Goal: Use online tool/utility: Use online tool/utility

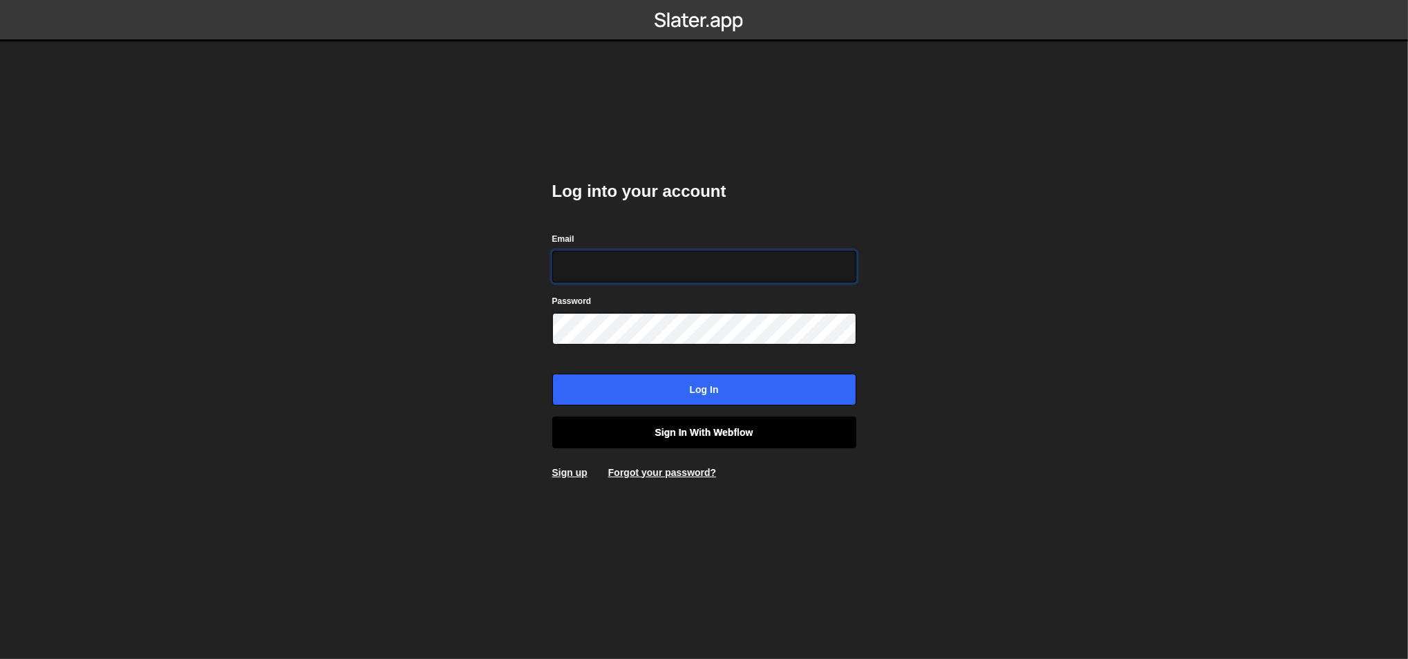
type input "ognjen@flowhivedigital.com"
click at [661, 428] on link "Sign in with Webflow" at bounding box center [704, 433] width 304 height 32
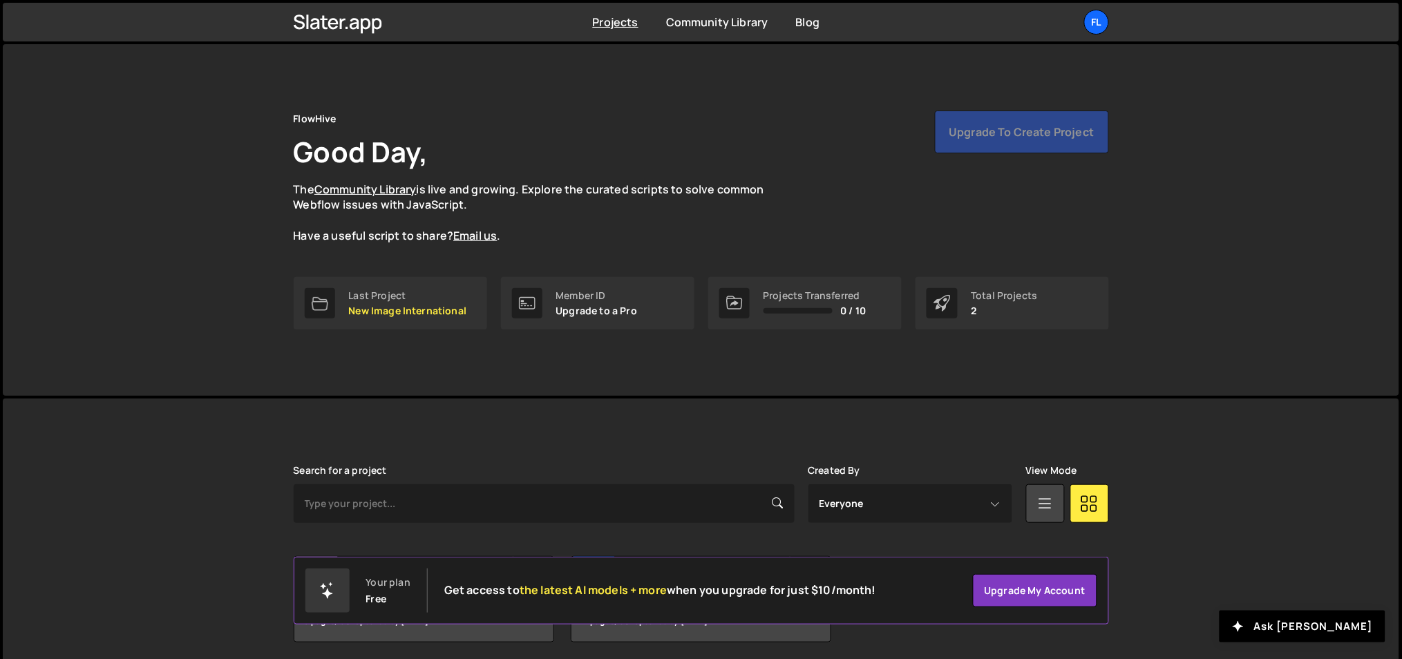
scroll to position [51, 0]
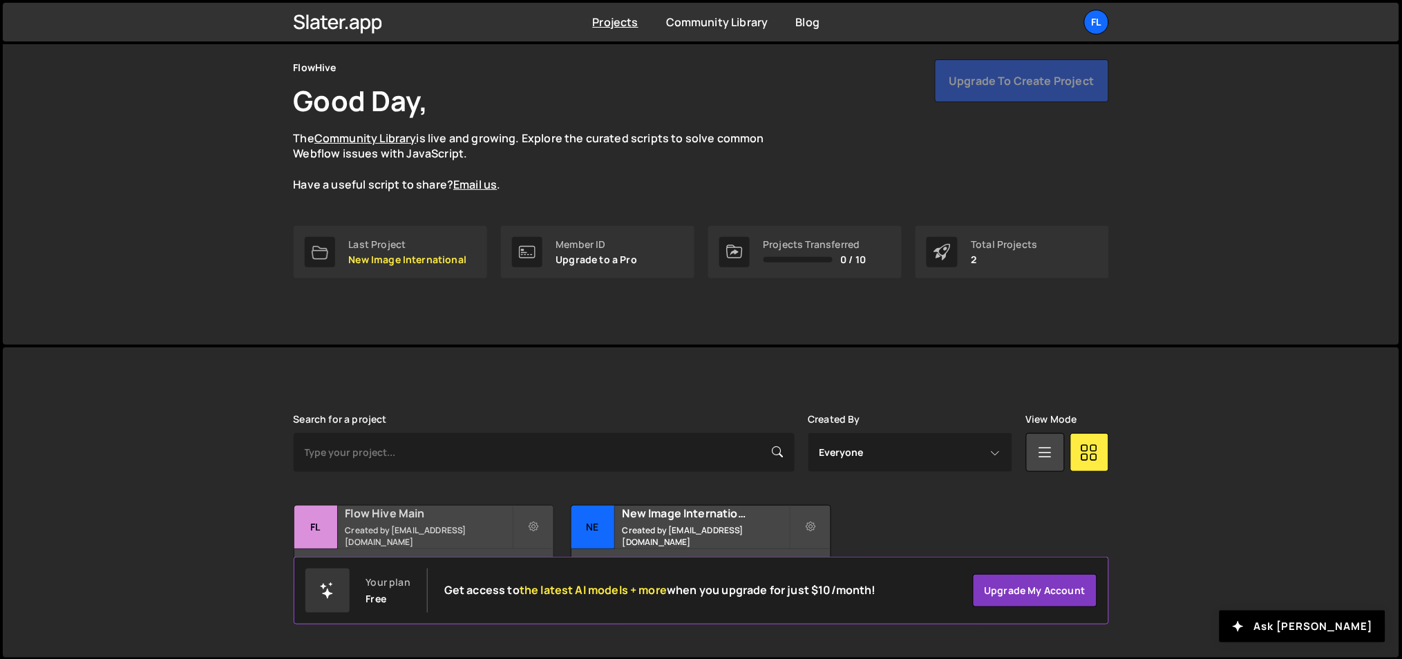
click at [394, 535] on small "Created by office@ognjenm.me" at bounding box center [429, 536] width 167 height 23
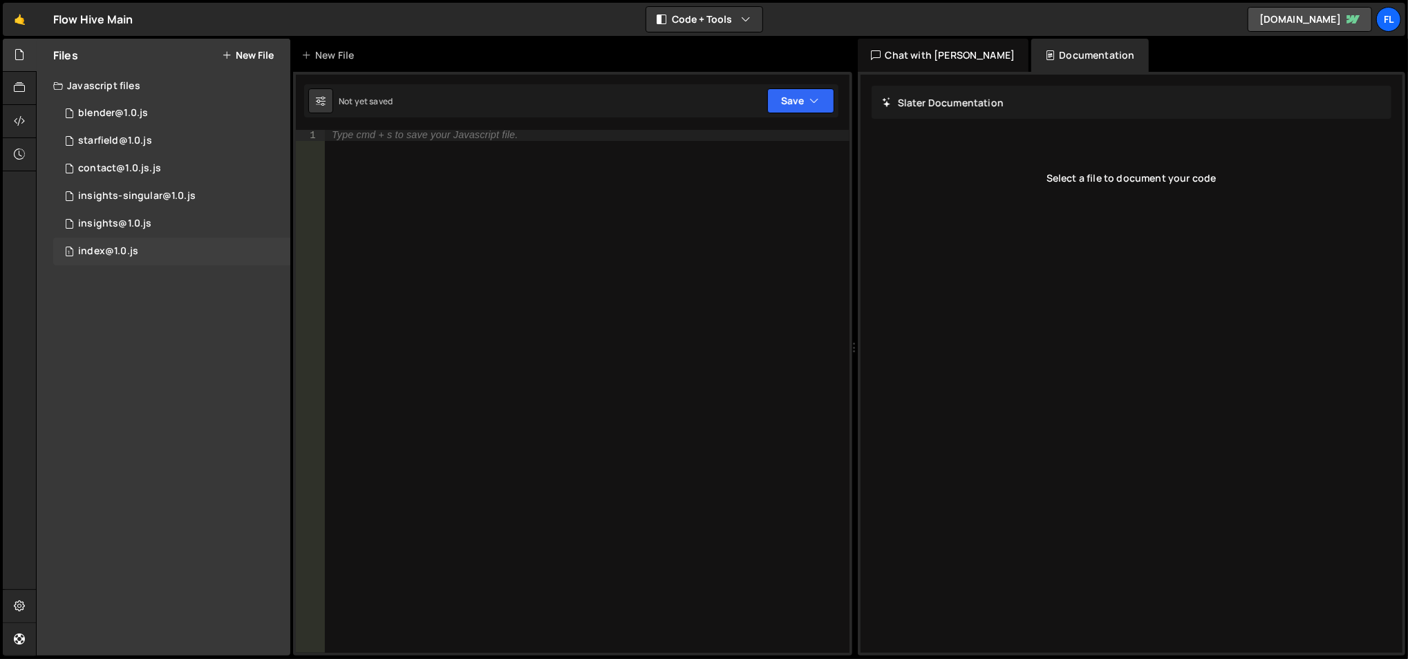
click at [128, 245] on div "index@1.0.js" at bounding box center [108, 251] width 60 height 12
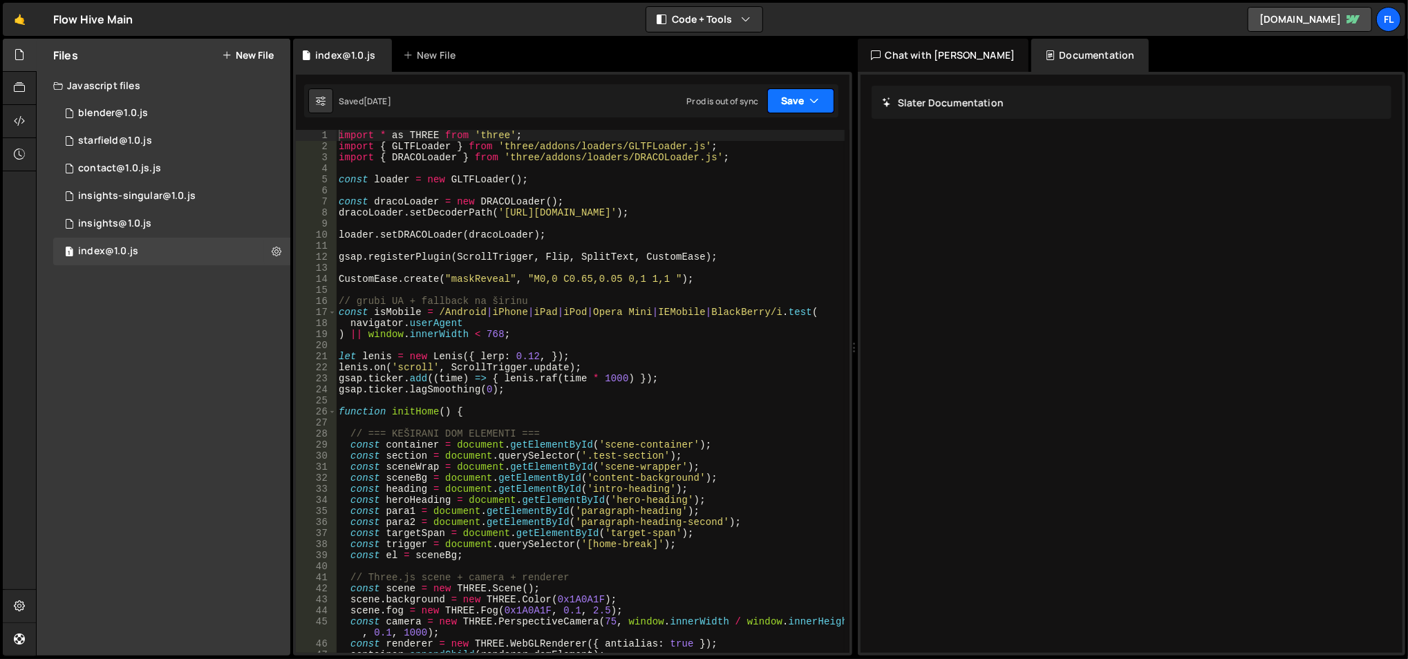
click at [817, 95] on icon "button" at bounding box center [815, 101] width 10 height 14
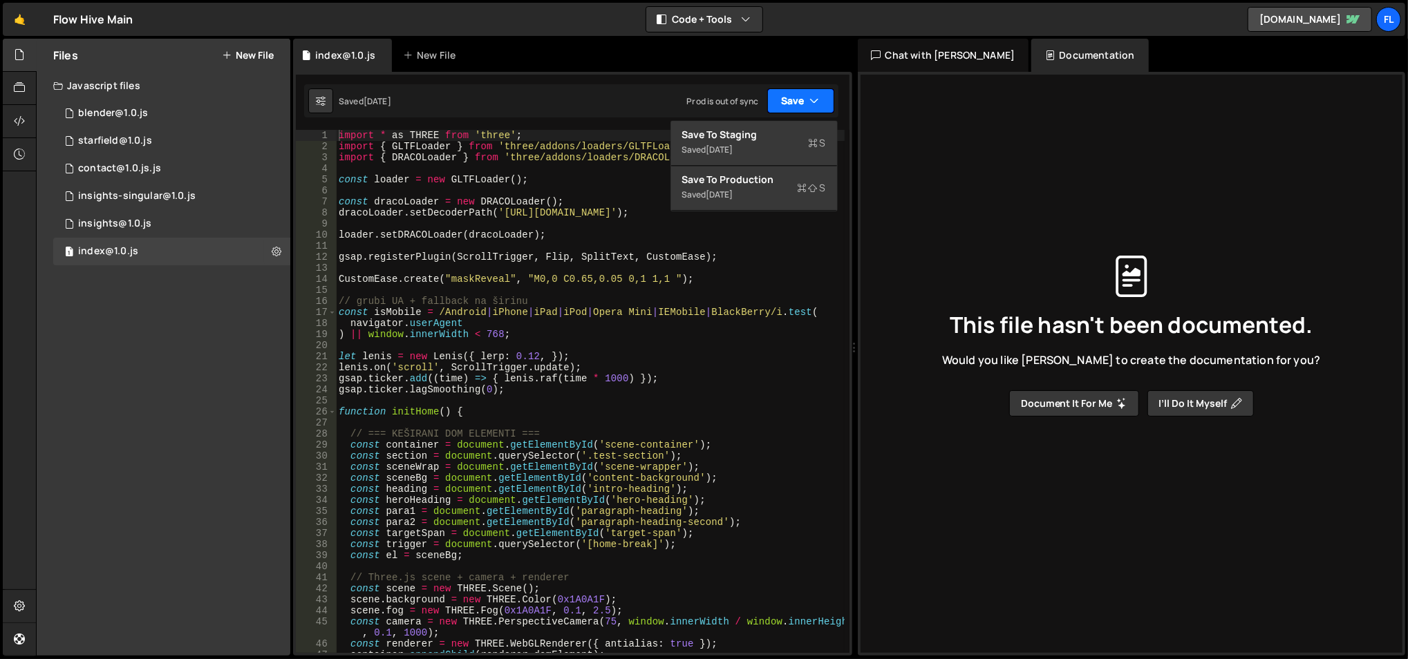
click at [817, 95] on icon "button" at bounding box center [815, 101] width 10 height 14
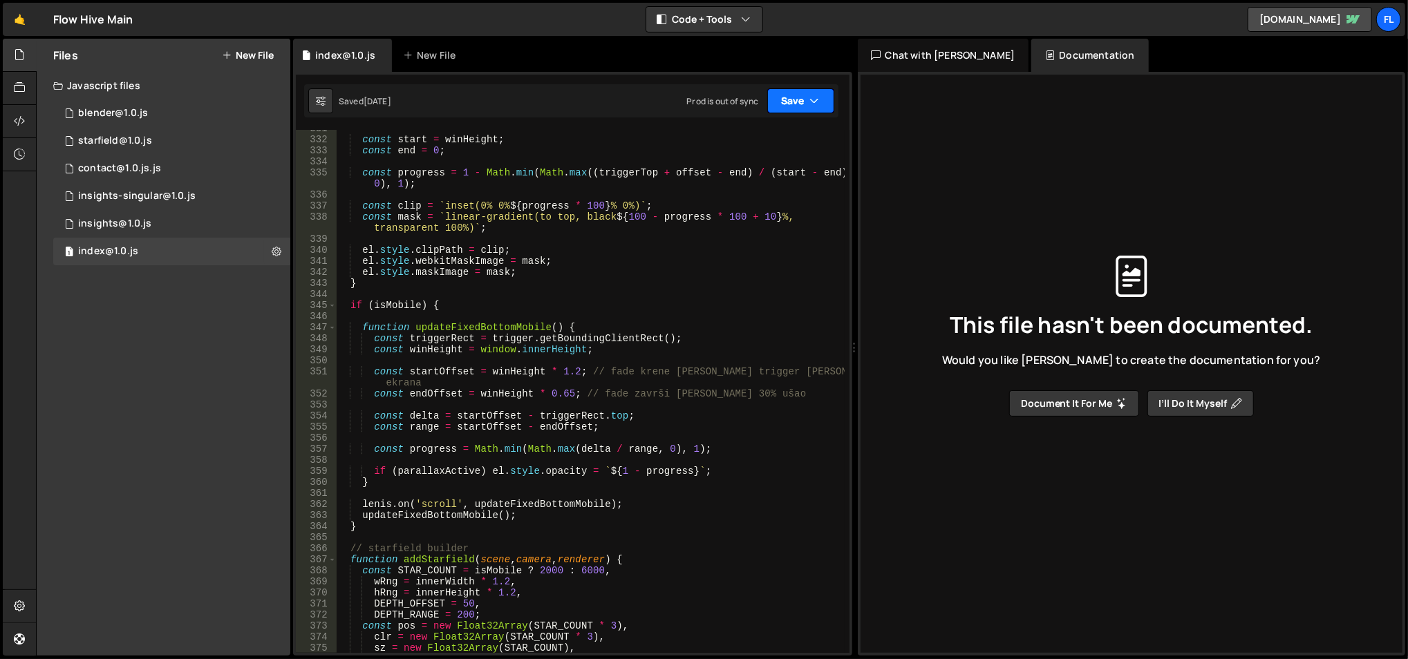
scroll to position [3683, 0]
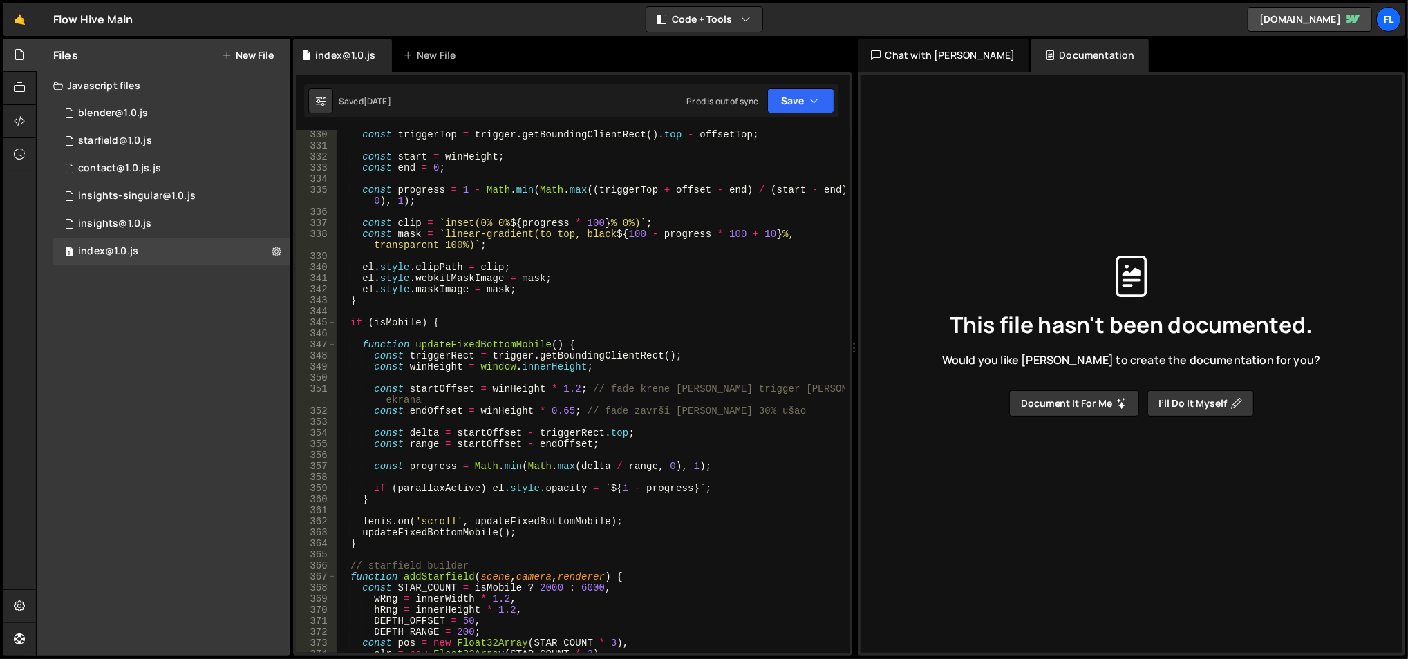
click at [438, 316] on div "const triggerTop = trigger . getBoundingClientRect ( ) . top - offsetTop ; cons…" at bounding box center [590, 402] width 509 height 547
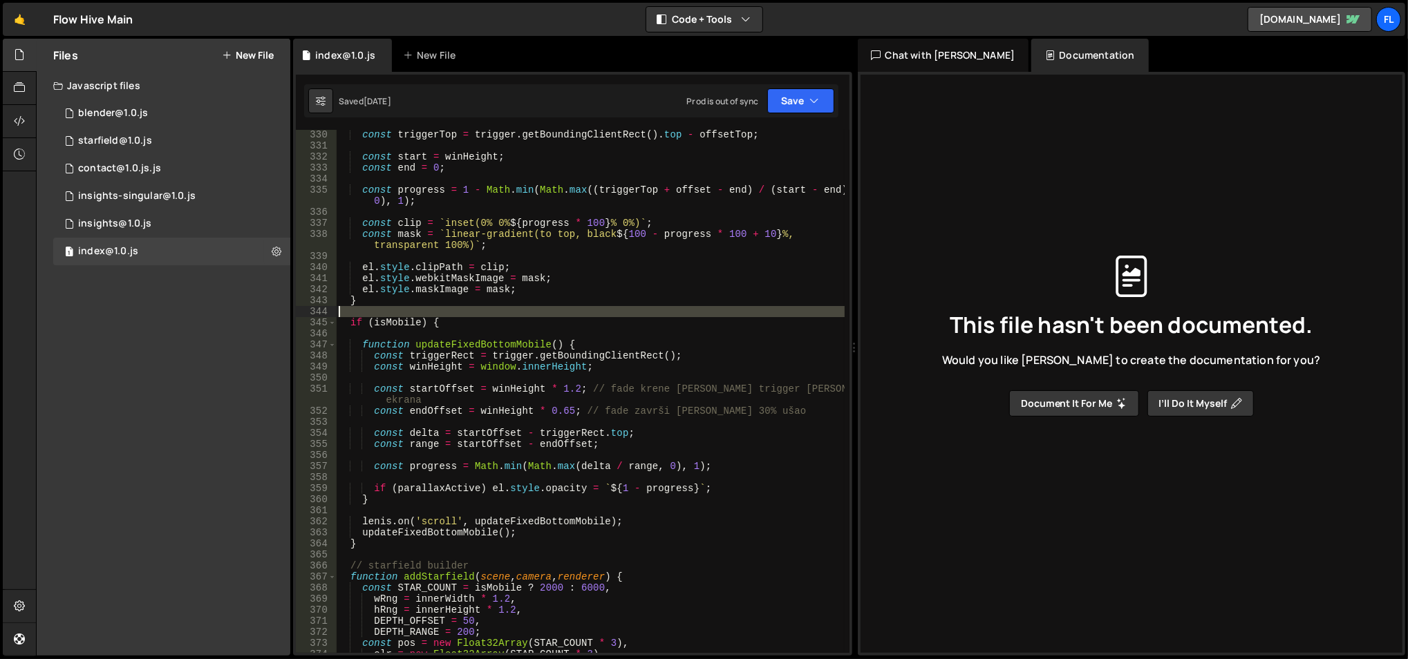
click at [438, 316] on div "const triggerTop = trigger . getBoundingClientRect ( ) . top - offsetTop ; cons…" at bounding box center [590, 402] width 509 height 547
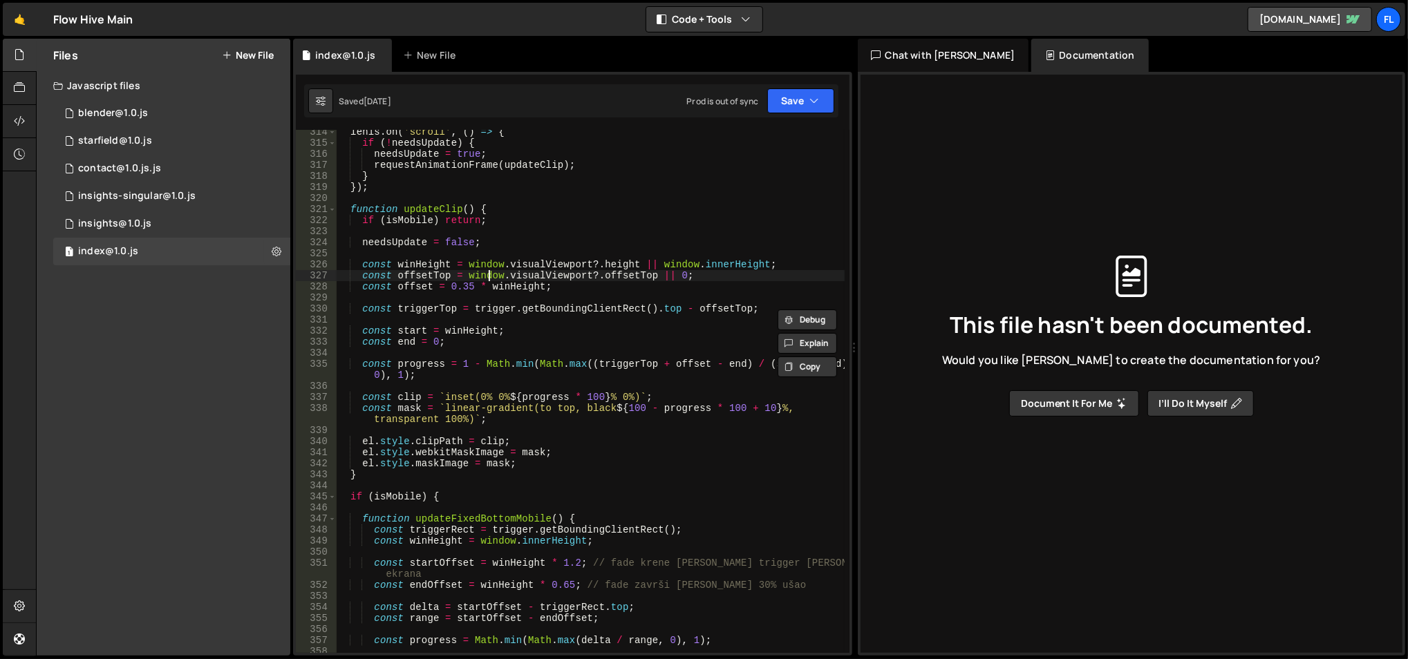
click at [487, 274] on div "[PERSON_NAME] . on ( 'scroll' , ( ) => { if ( ! needsUpdate ) { needsUpdate = t…" at bounding box center [590, 399] width 509 height 547
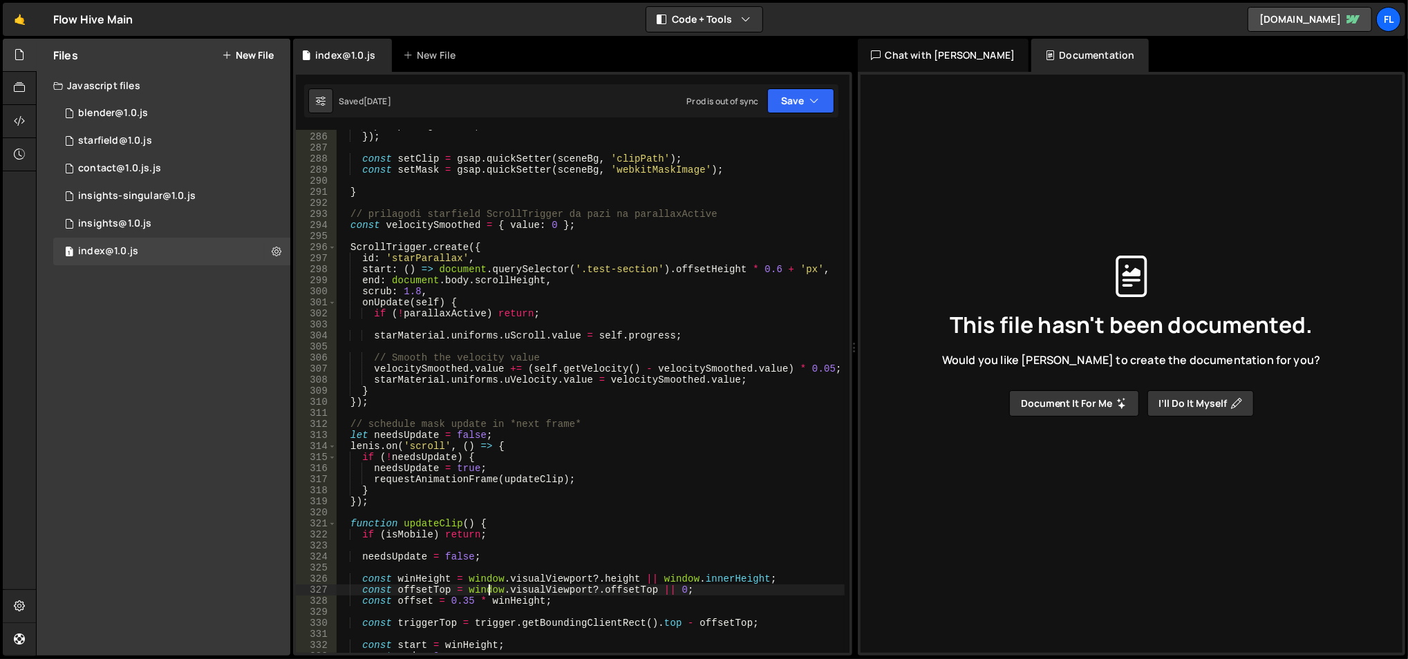
scroll to position [3146, 0]
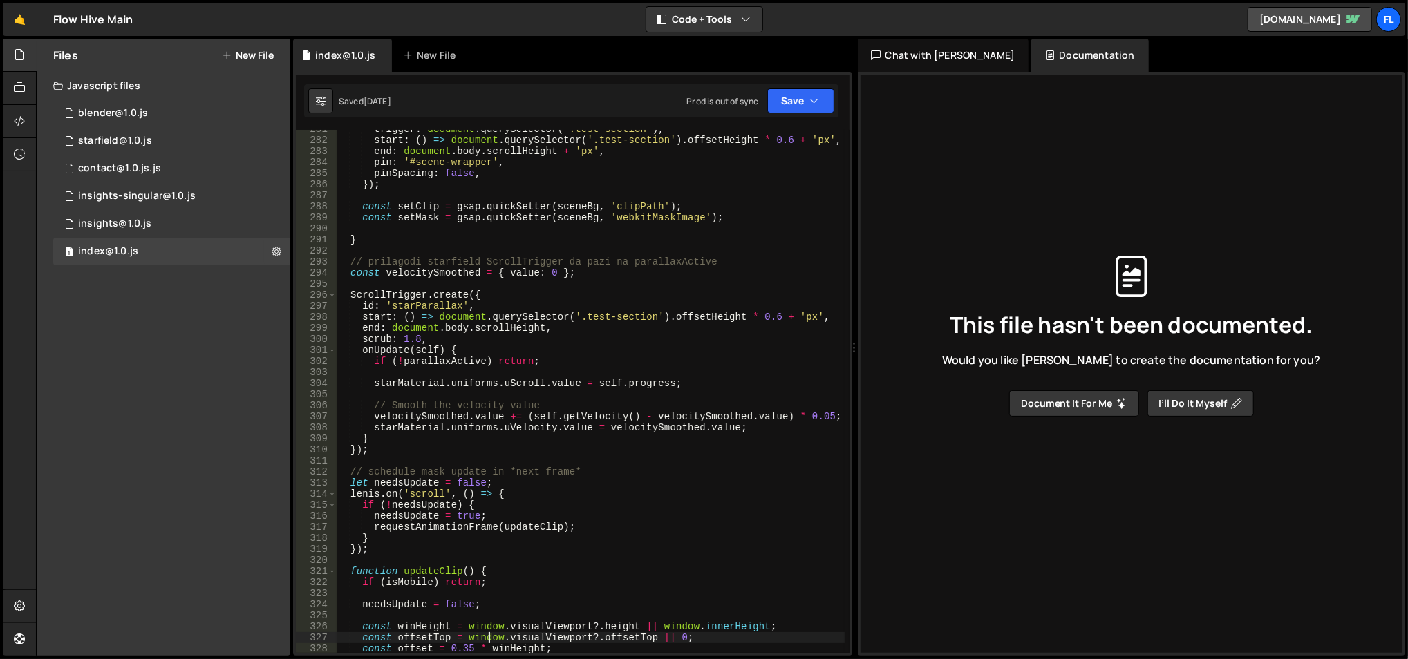
click at [423, 303] on div "trigger : document . querySelector ( '.test-section' ) , start : ( ) => documen…" at bounding box center [590, 397] width 509 height 547
type textarea "id: 'starParallax',"
click at [423, 303] on div "trigger : document . querySelector ( '.test-section' ) , start : ( ) => documen…" at bounding box center [590, 397] width 509 height 547
click at [560, 226] on div "trigger : document . querySelector ( '.test-section' ) , start : ( ) => documen…" at bounding box center [590, 397] width 509 height 547
click at [437, 301] on div "trigger : document . querySelector ( '.test-section' ) , start : ( ) => documen…" at bounding box center [590, 397] width 509 height 547
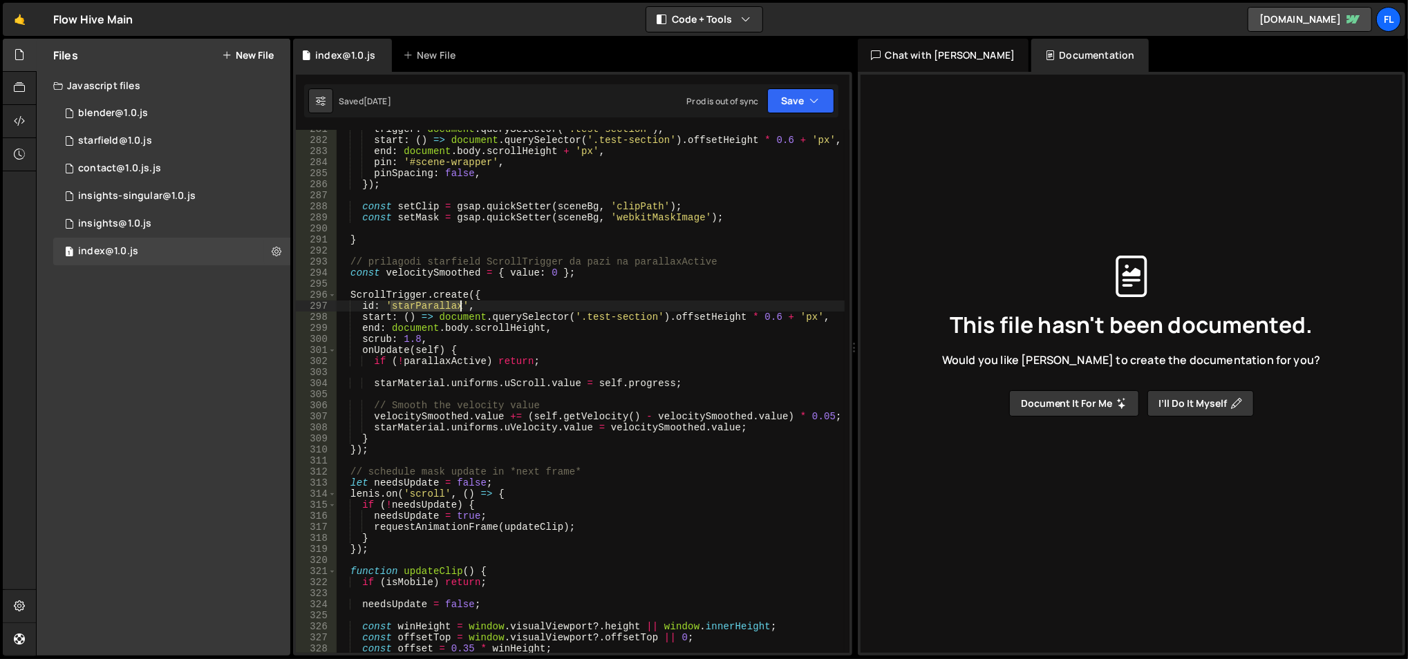
click at [437, 301] on div "trigger : document . querySelector ( '.test-section' ) , start : ( ) => documen…" at bounding box center [590, 397] width 509 height 547
click at [418, 291] on div "trigger : document . querySelector ( '.test-section' ) , start : ( ) => documen…" at bounding box center [590, 397] width 509 height 547
click at [418, 292] on div "trigger : document . querySelector ( '.test-section' ) , start : ( ) => documen…" at bounding box center [590, 397] width 509 height 547
click at [439, 363] on div "trigger : document . querySelector ( '.test-section' ) , start : ( ) => documen…" at bounding box center [590, 397] width 509 height 547
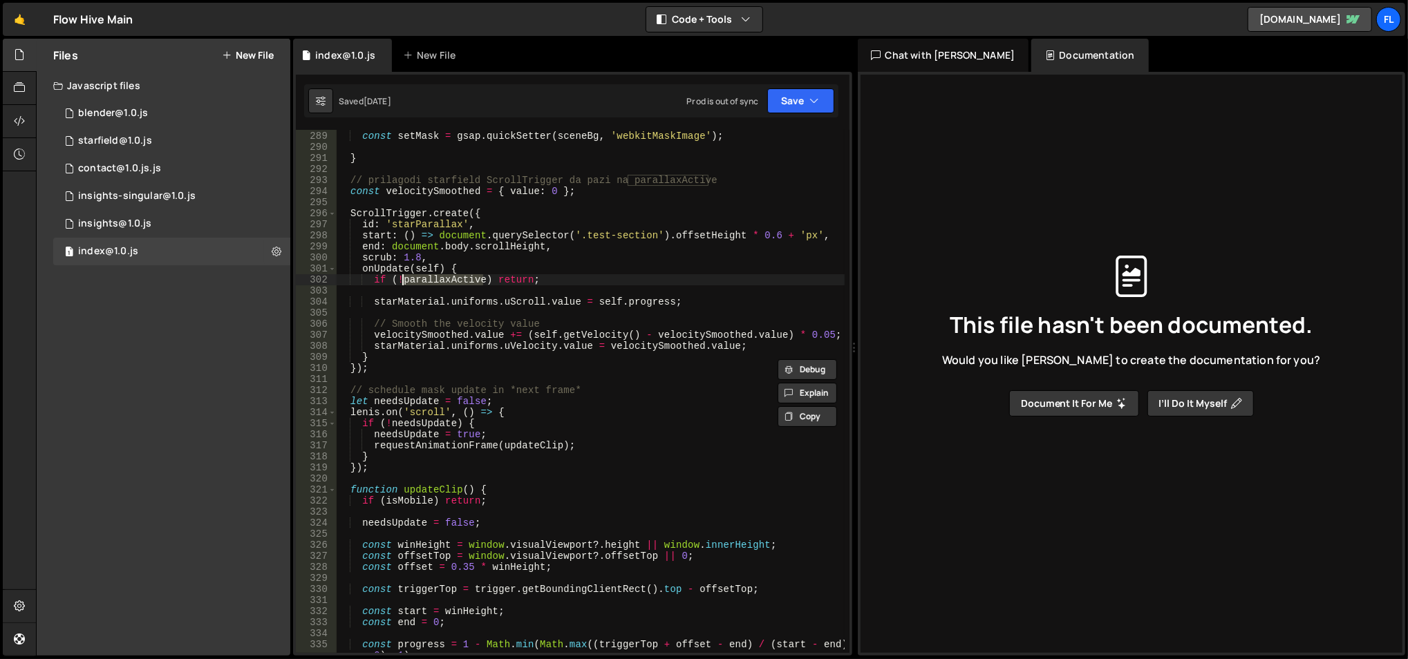
scroll to position [3154, 0]
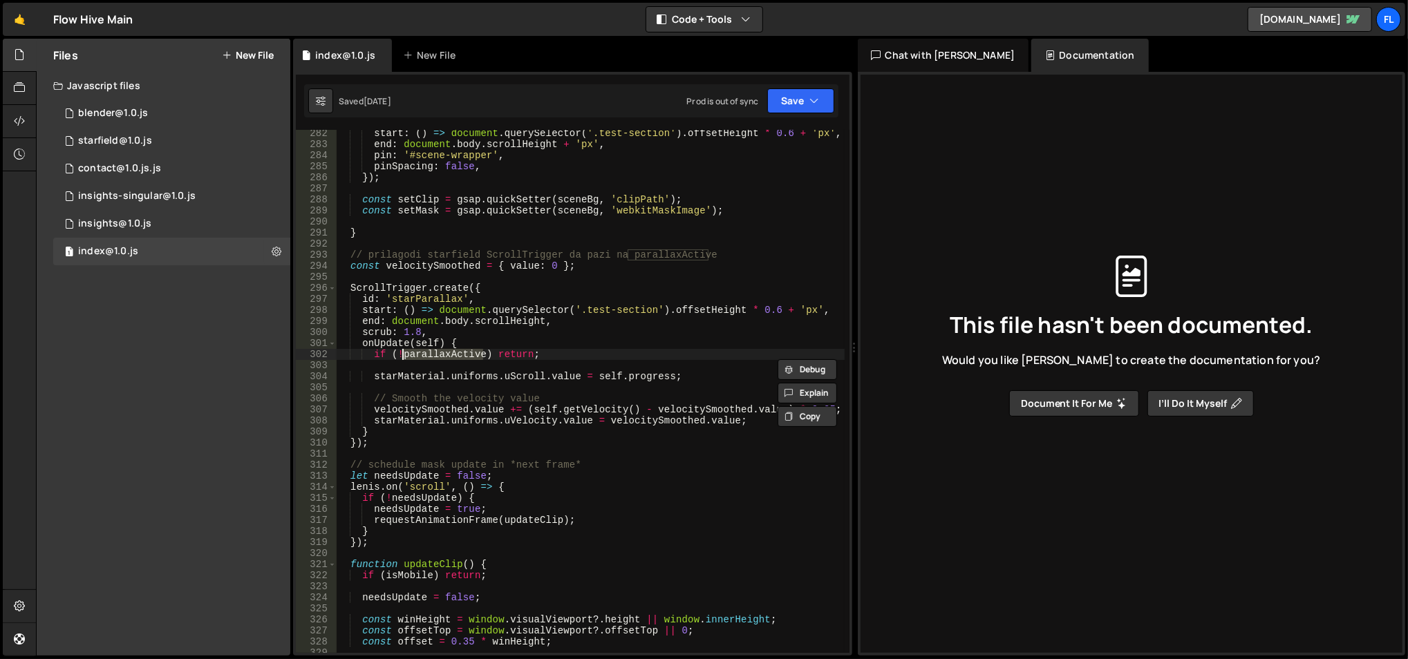
click at [409, 258] on div "start : ( ) => document . querySelector ( '.test-section' ) . offsetHeight * 0.…" at bounding box center [590, 401] width 509 height 547
click at [409, 265] on div "start : ( ) => document . querySelector ( '.test-section' ) . offsetHeight * 0.…" at bounding box center [590, 401] width 509 height 547
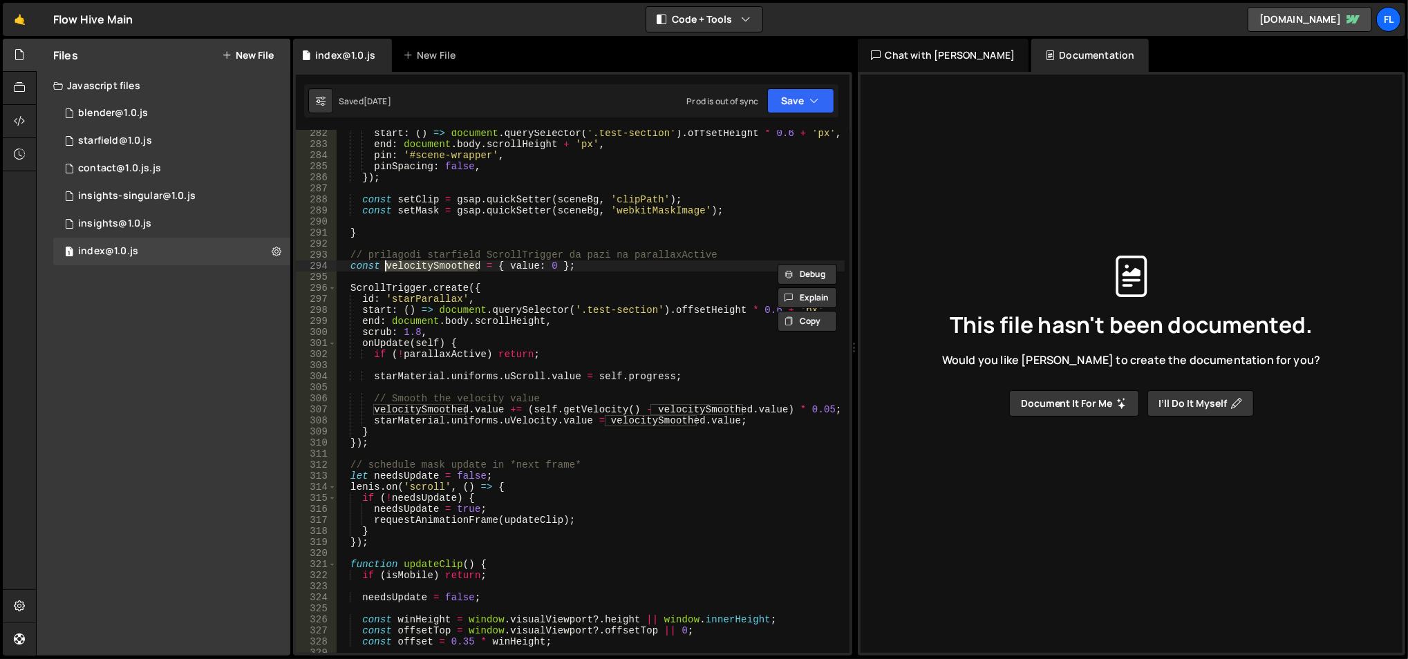
click at [420, 316] on div "start : ( ) => document . querySelector ( '.test-section' ) . offsetHeight * 0.…" at bounding box center [590, 401] width 509 height 547
type textarea "start: () => document.querySelector('.test-section').offsetHeight * 0.6 + 'px',…"
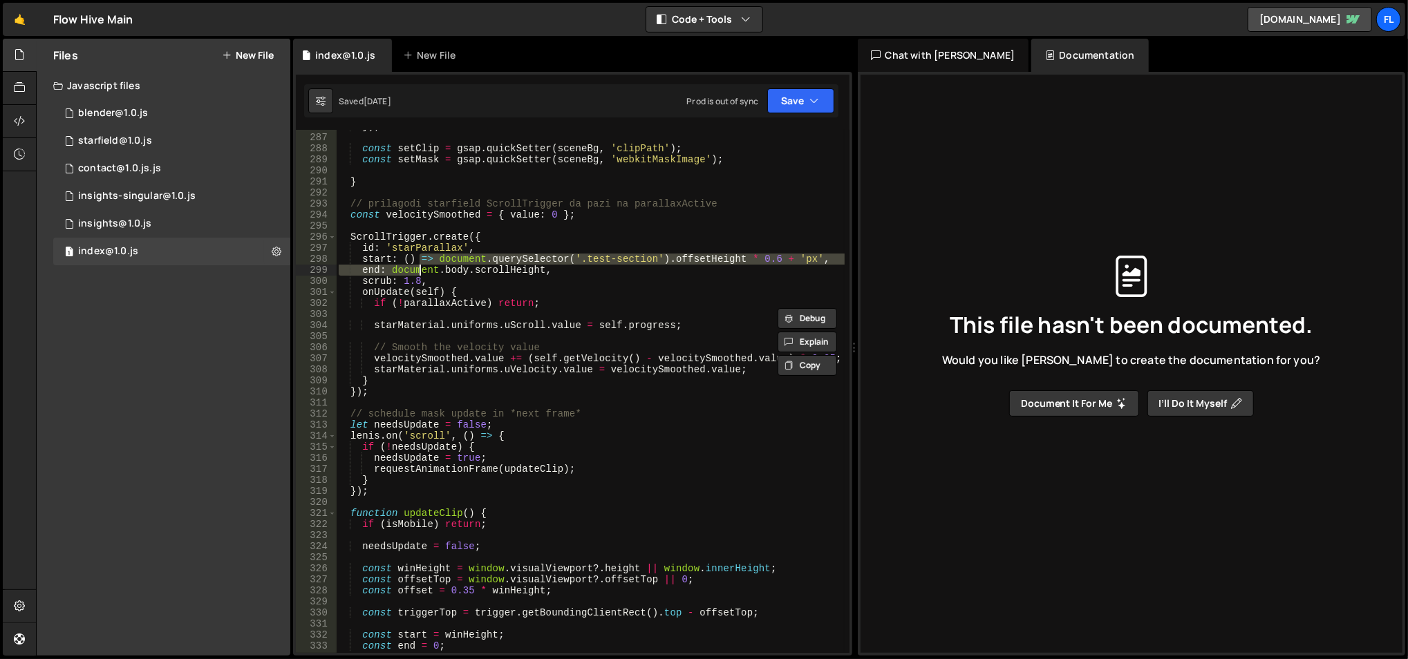
click at [420, 316] on div "}) ; const setClip = gsap . quickSetter ( sceneBg , 'clipPath' ) ; const setMas…" at bounding box center [590, 394] width 509 height 547
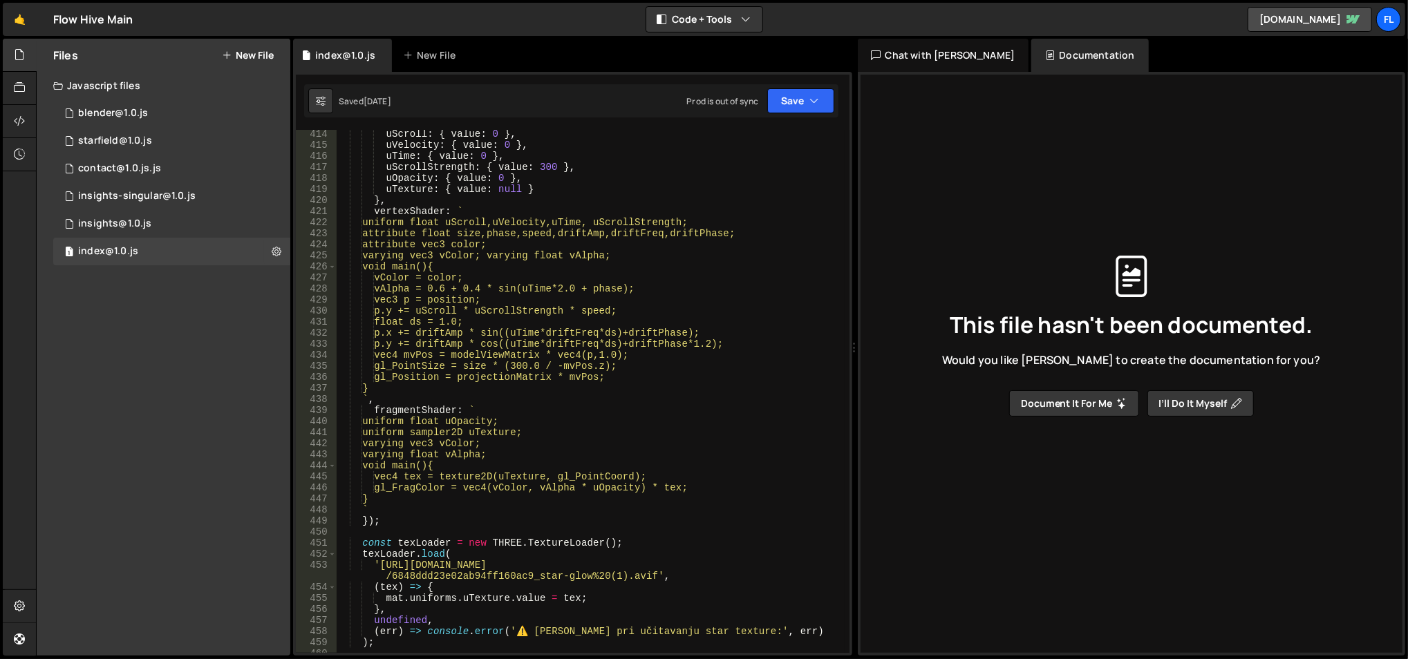
scroll to position [4832, 0]
